Goal: Transaction & Acquisition: Purchase product/service

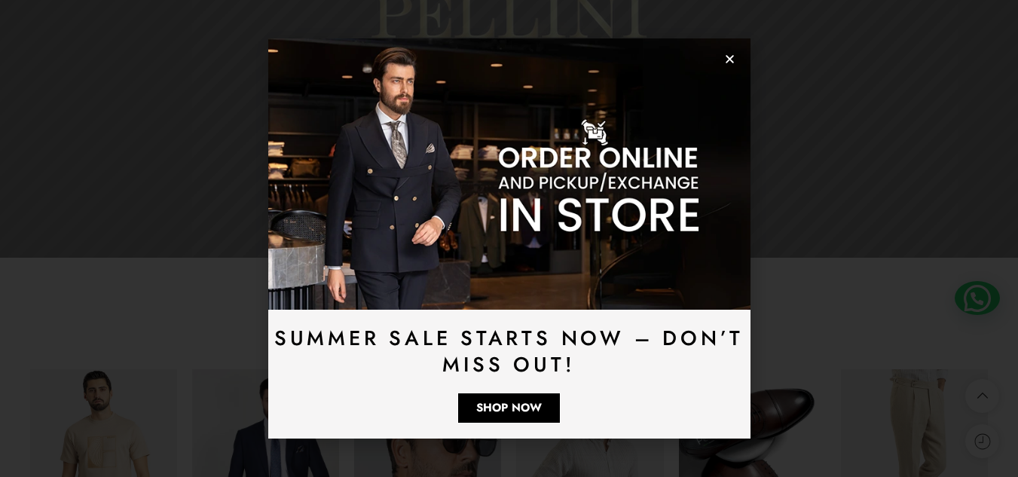
click at [726, 53] on icon "Close" at bounding box center [729, 58] width 11 height 11
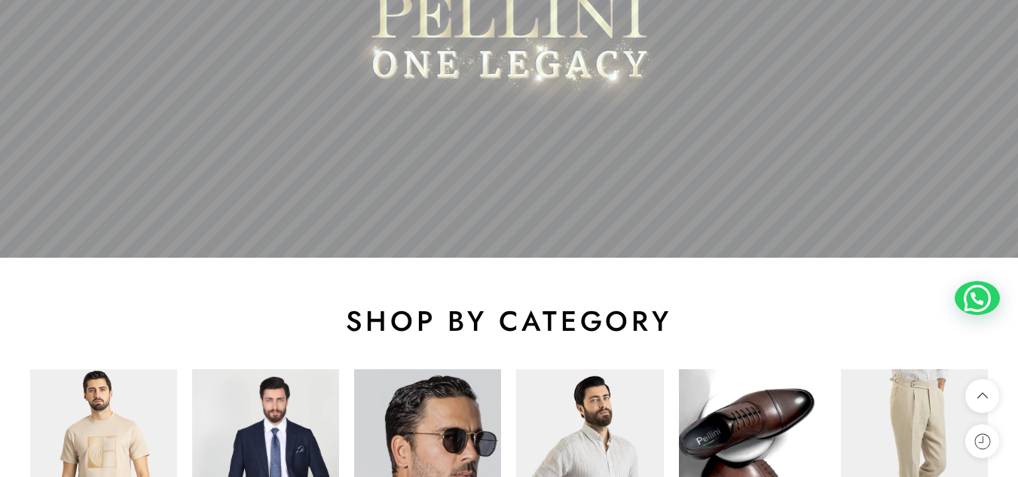
scroll to position [603, 0]
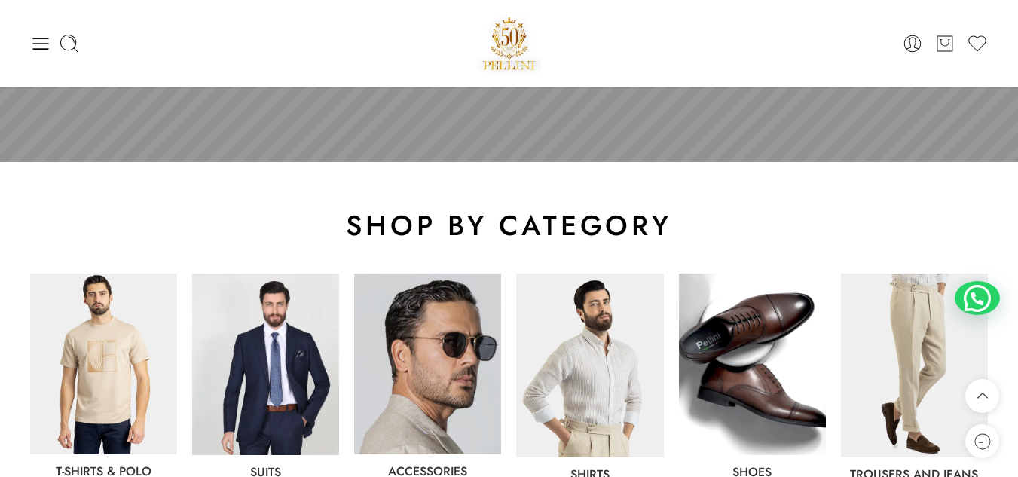
click at [753, 305] on img at bounding box center [752, 365] width 147 height 182
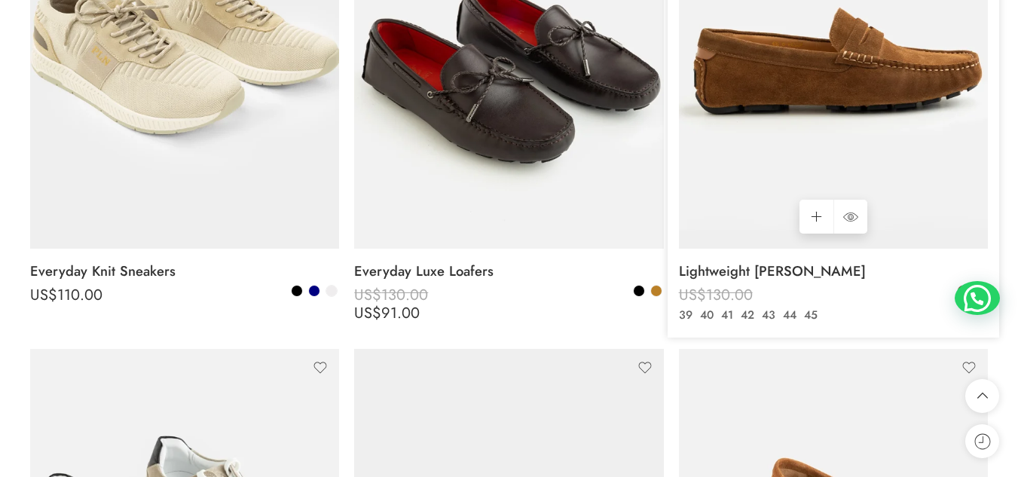
scroll to position [925, 0]
click at [787, 79] on img at bounding box center [833, 42] width 309 height 412
